Goal: Information Seeking & Learning: Learn about a topic

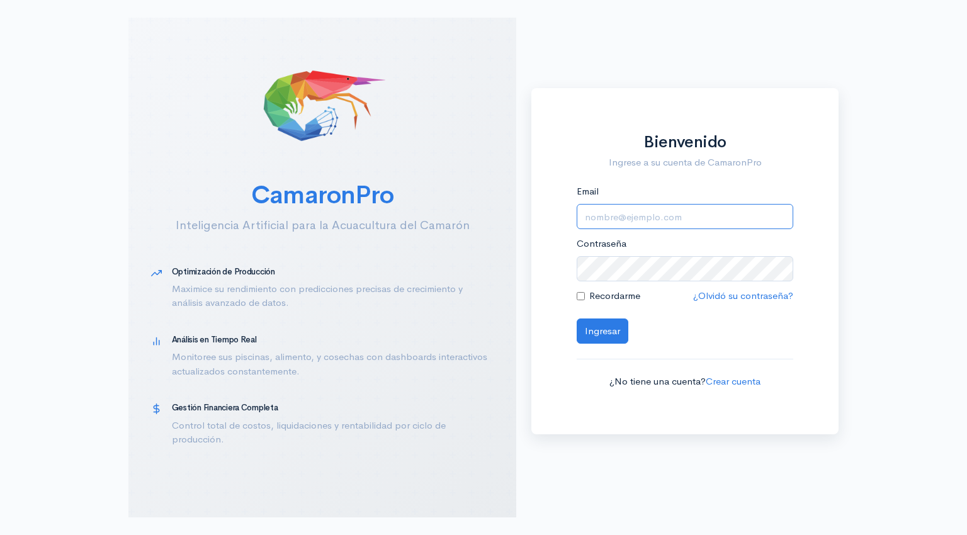
click at [653, 218] on input "Email" at bounding box center [684, 217] width 216 height 26
type input "[EMAIL_ADDRESS][DOMAIN_NAME]"
click at [598, 330] on button "Ingresar" at bounding box center [602, 331] width 52 height 26
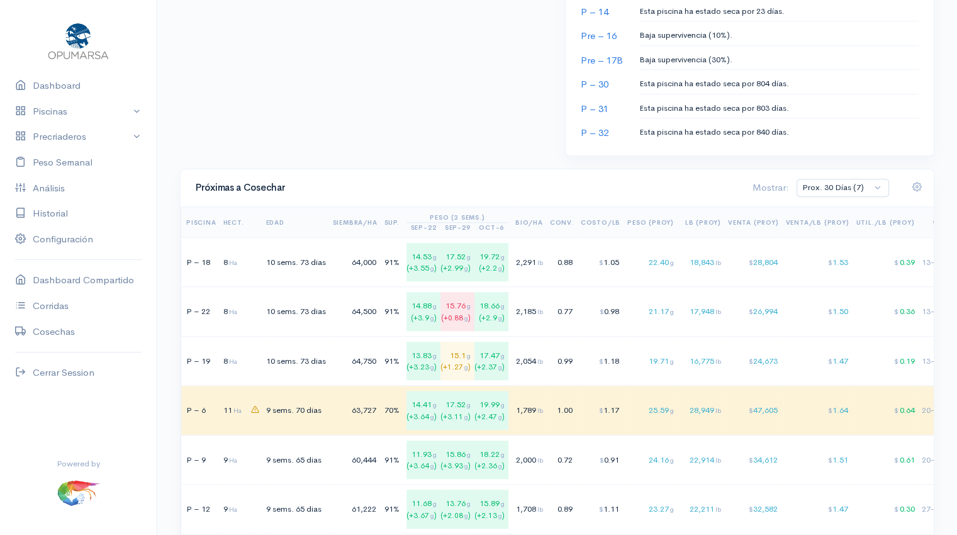
scroll to position [717, 0]
click at [585, 261] on td "$ 1.05" at bounding box center [602, 260] width 47 height 50
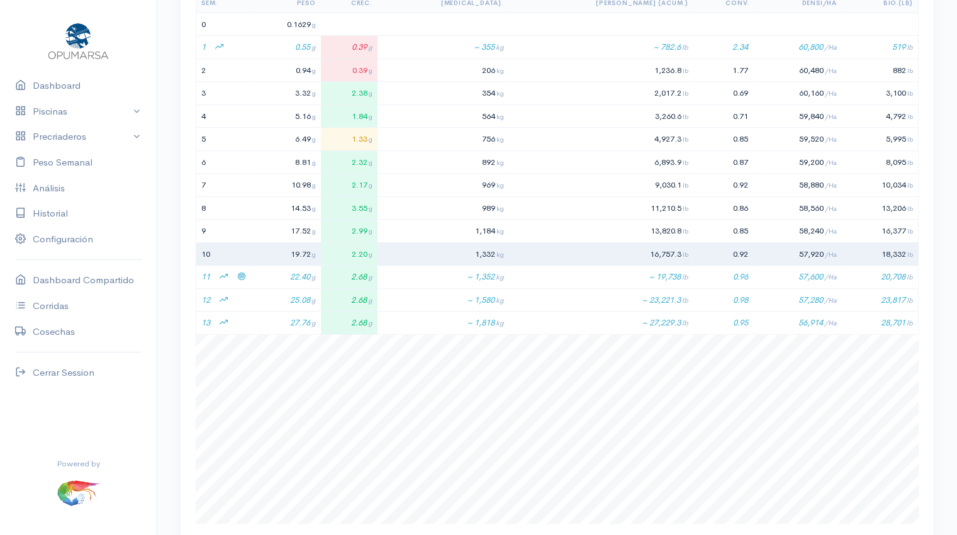
scroll to position [189, 722]
click at [287, 279] on td "22.40 g" at bounding box center [285, 277] width 70 height 23
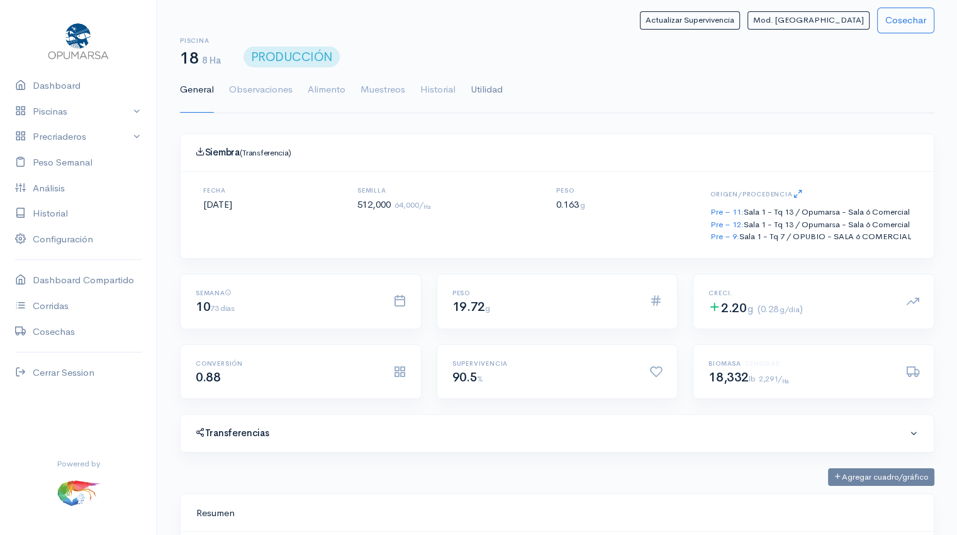
scroll to position [0, 0]
click at [491, 88] on link "Utilidad" at bounding box center [487, 89] width 32 height 45
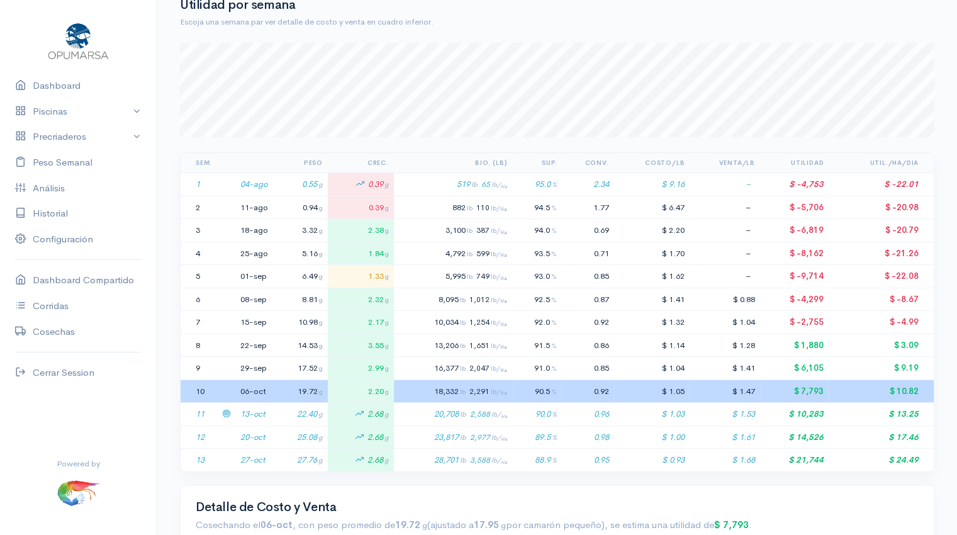
scroll to position [145, 0]
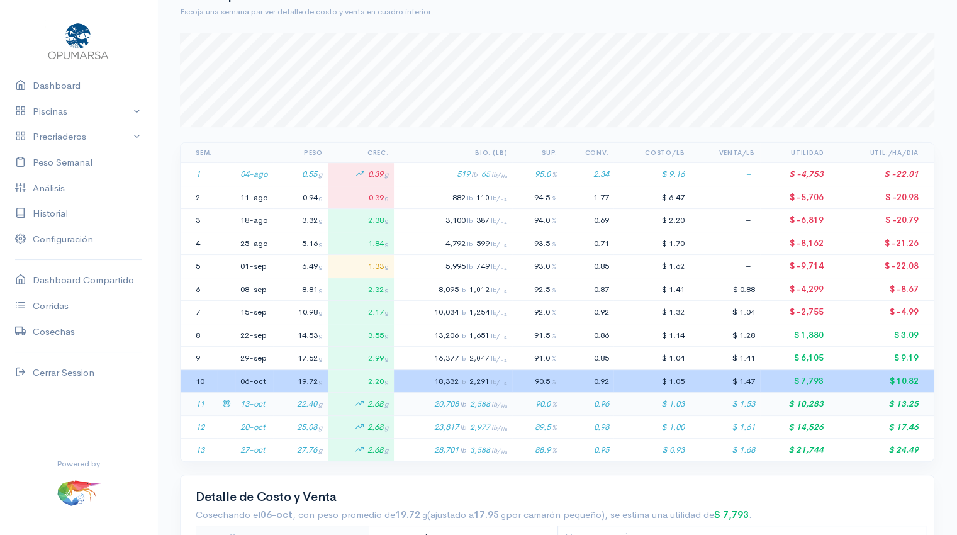
click at [298, 395] on td "22.40 g" at bounding box center [300, 404] width 55 height 23
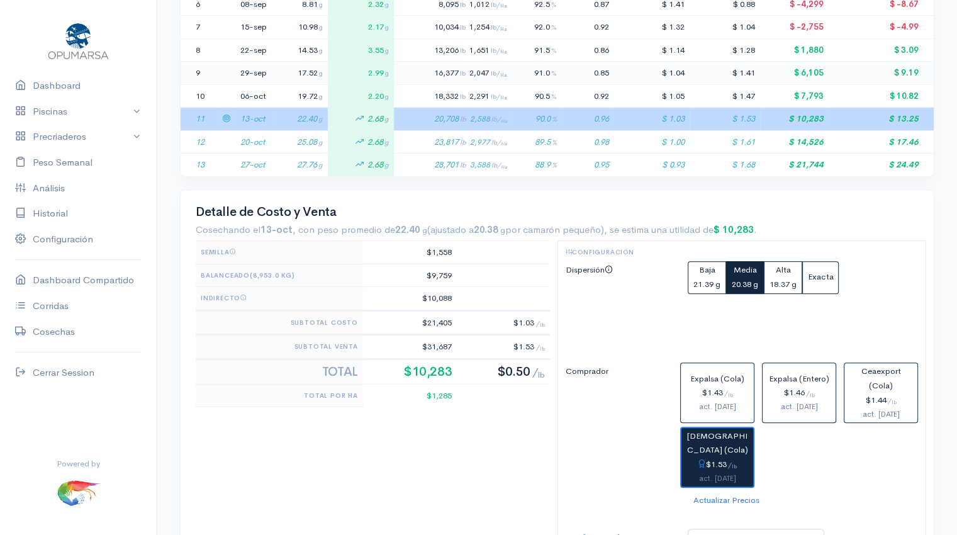
scroll to position [432, 0]
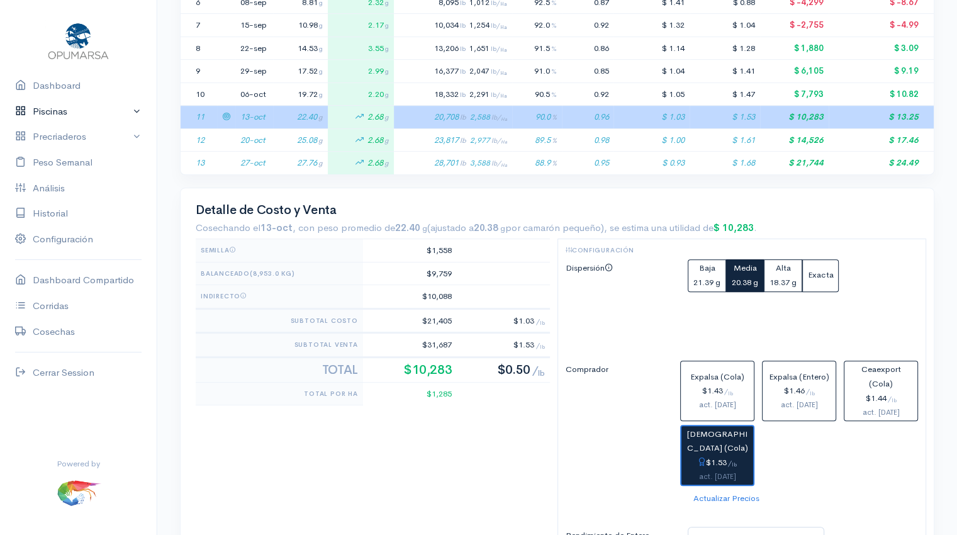
click at [71, 111] on link "Piscinas" at bounding box center [78, 112] width 157 height 26
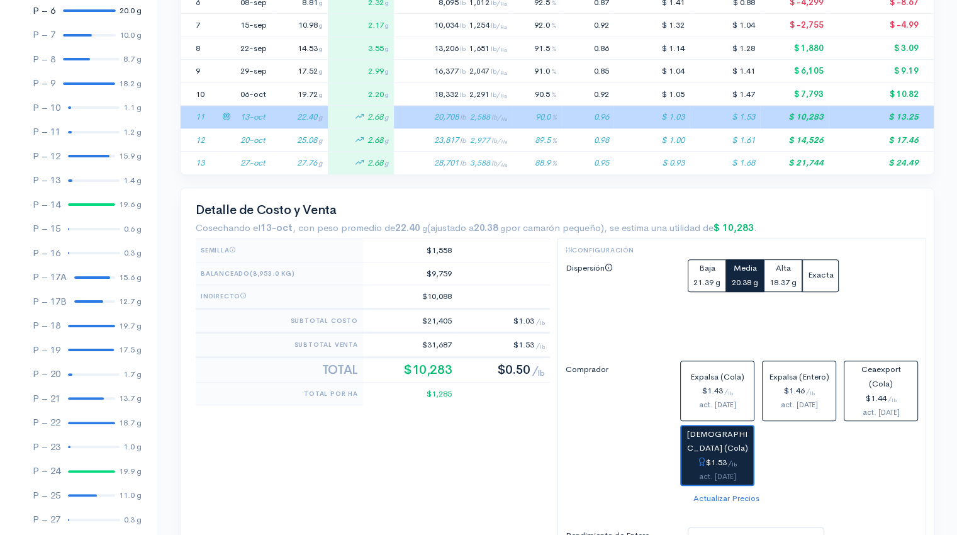
scroll to position [250, 0]
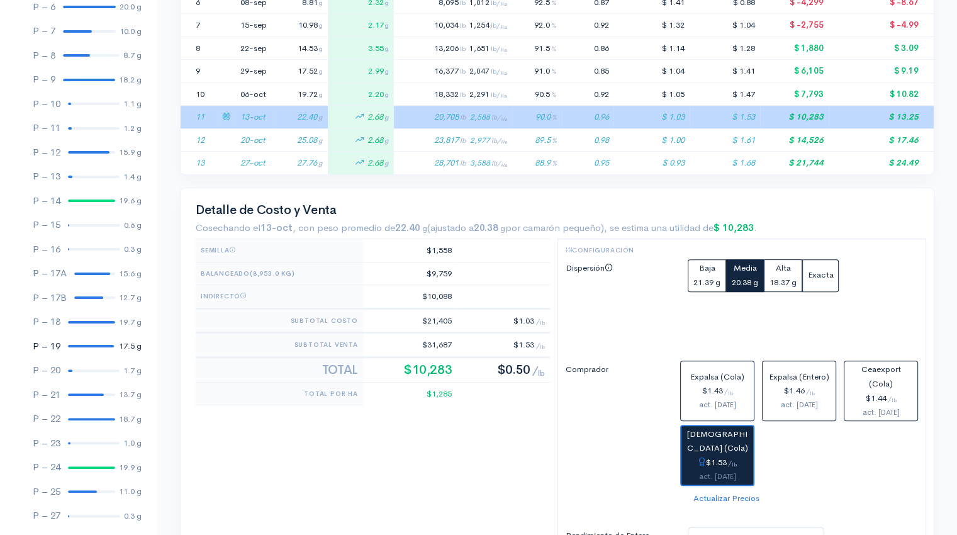
click at [86, 348] on link "P – 19 17.5 g" at bounding box center [78, 346] width 157 height 25
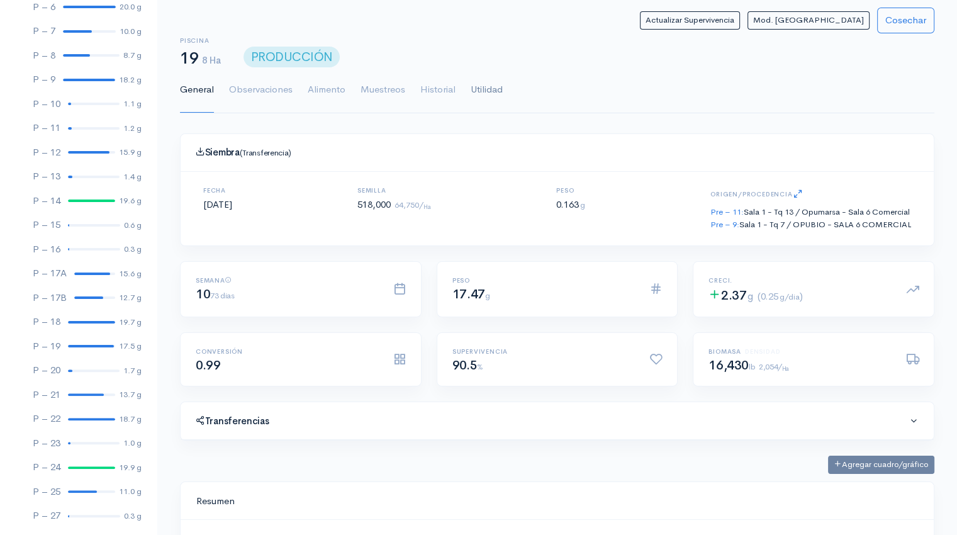
click at [478, 87] on link "Utilidad" at bounding box center [487, 89] width 32 height 45
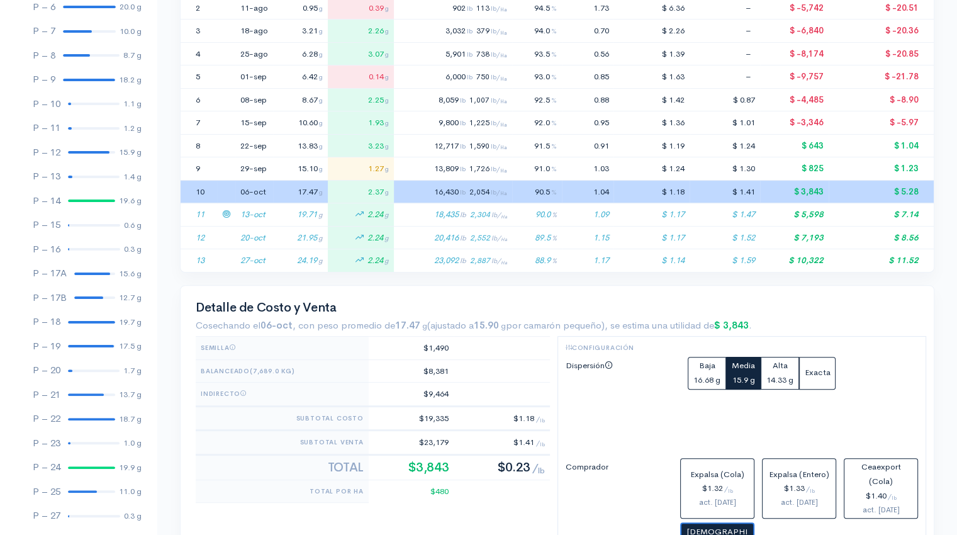
scroll to position [340, 0]
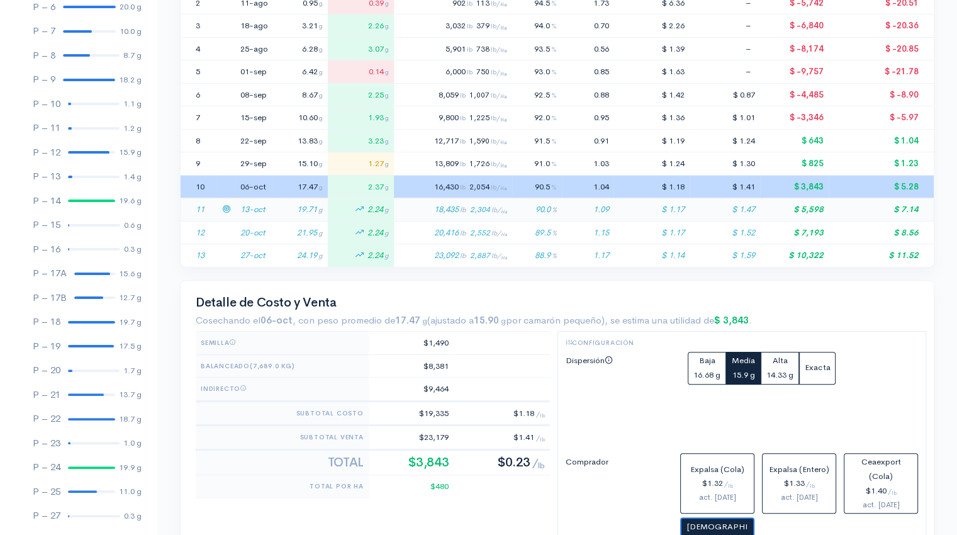
click at [267, 208] on td "13-oct" at bounding box center [254, 209] width 38 height 23
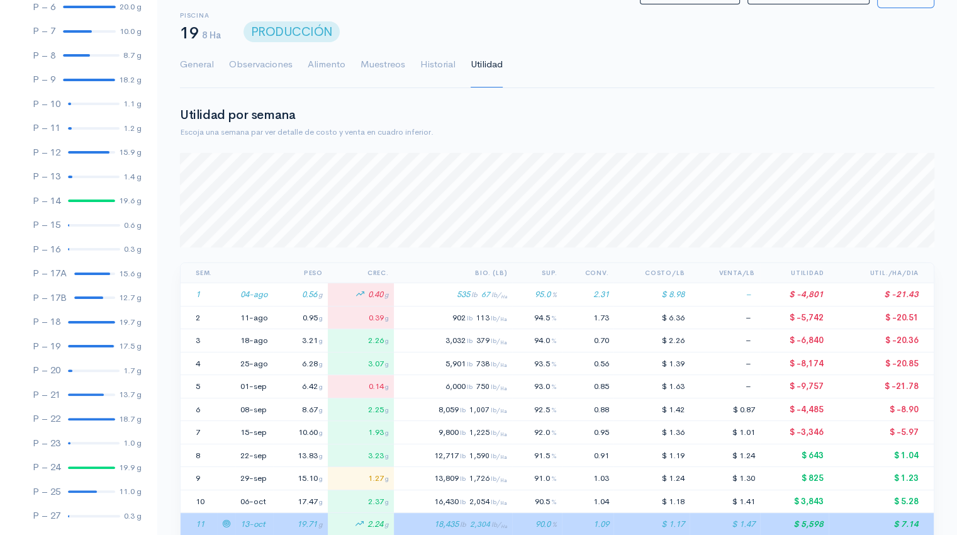
scroll to position [0, 0]
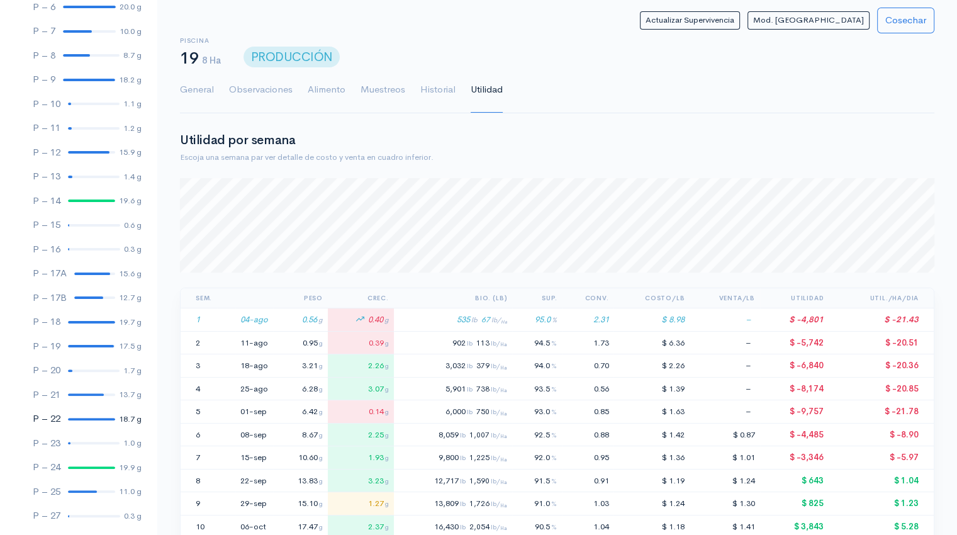
click at [83, 416] on link "P – 22 18.7 g" at bounding box center [78, 418] width 157 height 25
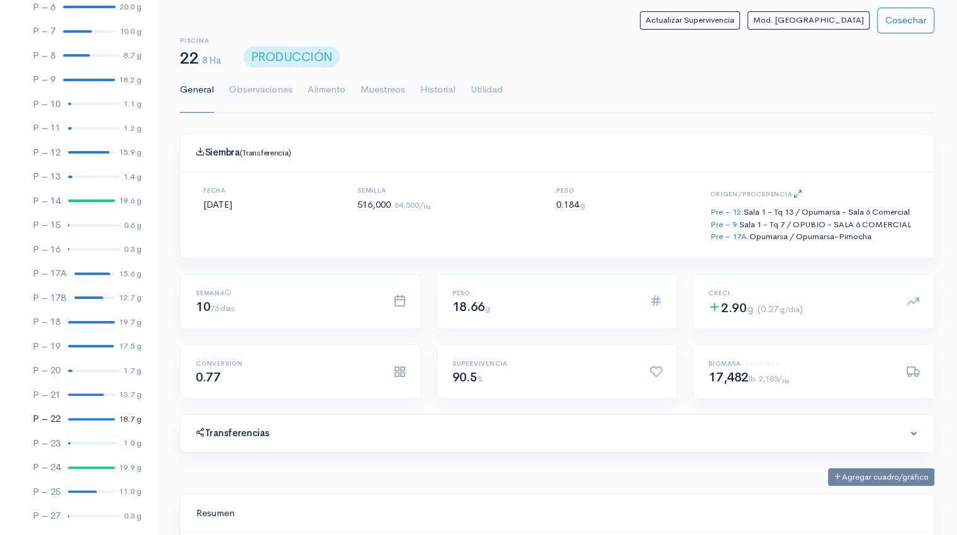
scroll to position [189, 722]
click at [482, 92] on link "Utilidad" at bounding box center [487, 89] width 32 height 45
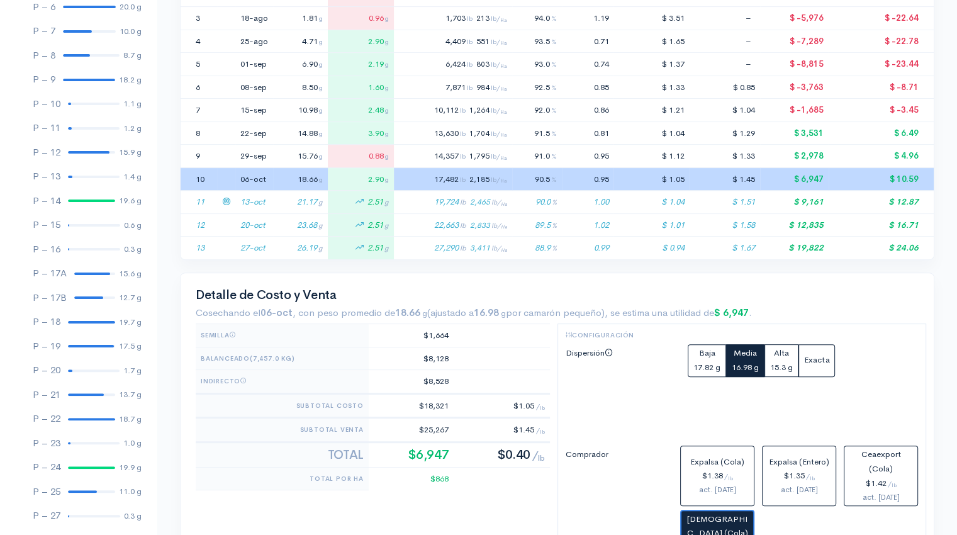
scroll to position [349, 0]
click at [268, 197] on td "13-oct" at bounding box center [254, 200] width 38 height 23
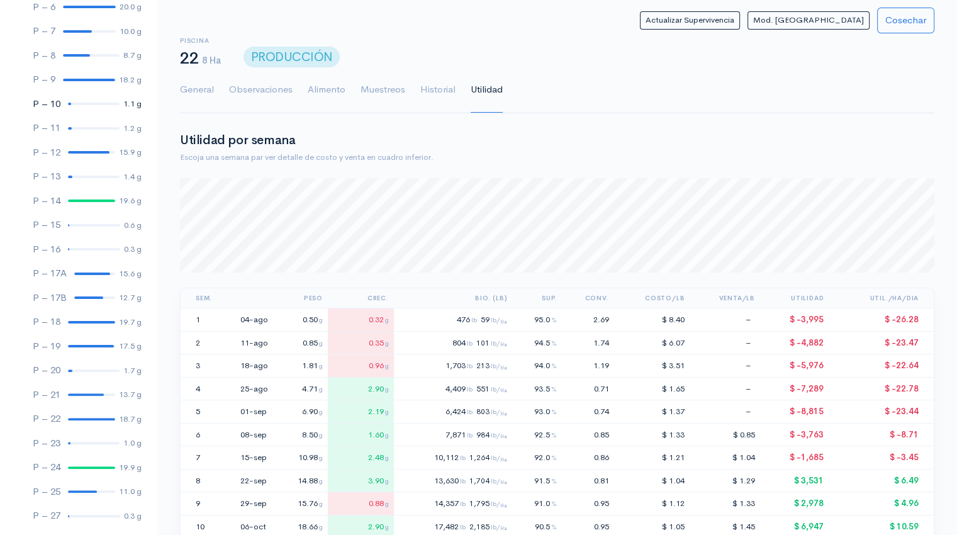
scroll to position [0, 0]
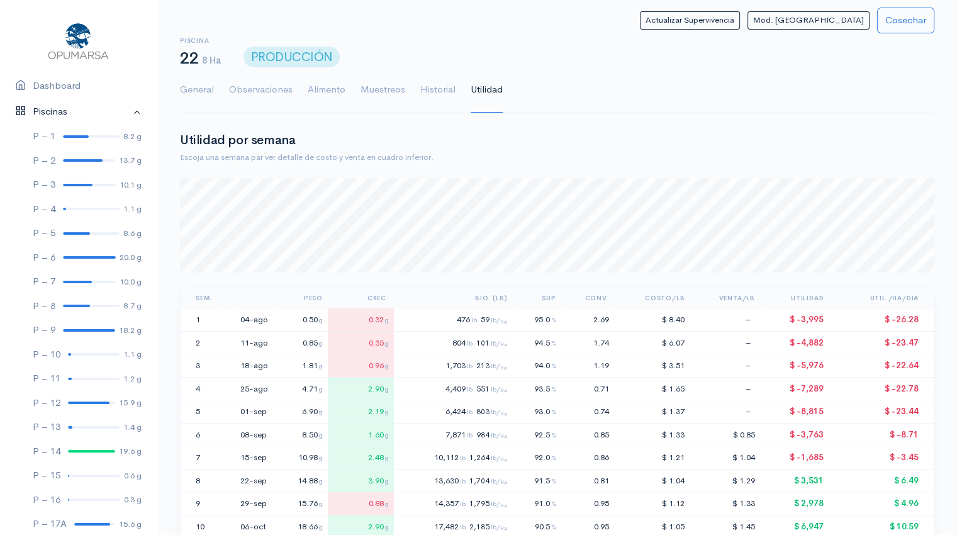
click at [126, 113] on link "Piscinas" at bounding box center [78, 112] width 157 height 26
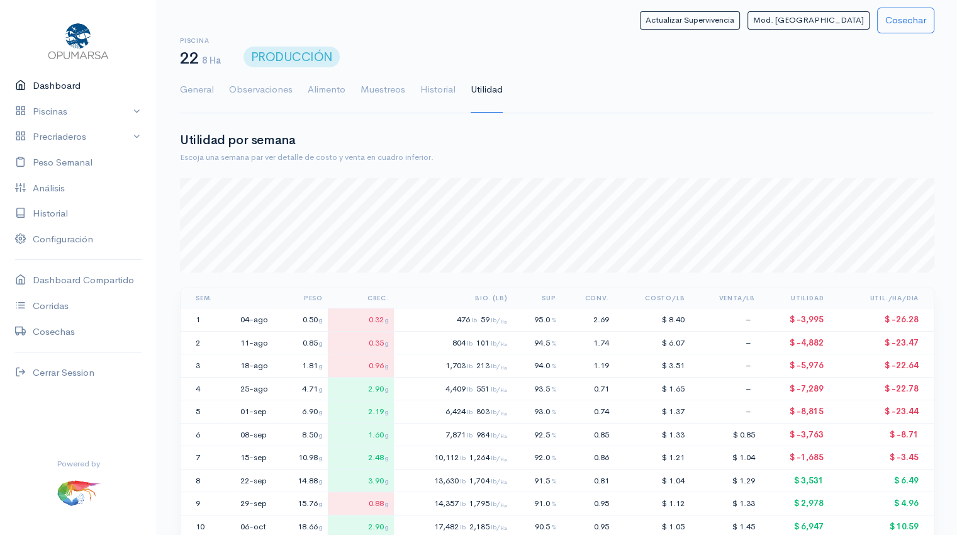
click at [55, 86] on link "Dashboard" at bounding box center [78, 86] width 157 height 26
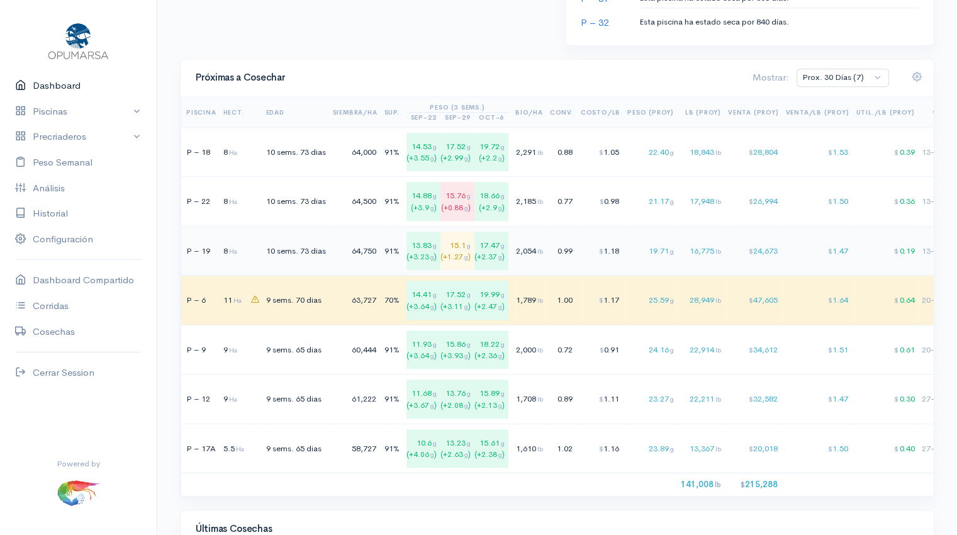
scroll to position [826, 0]
